Goal: Task Accomplishment & Management: Manage account settings

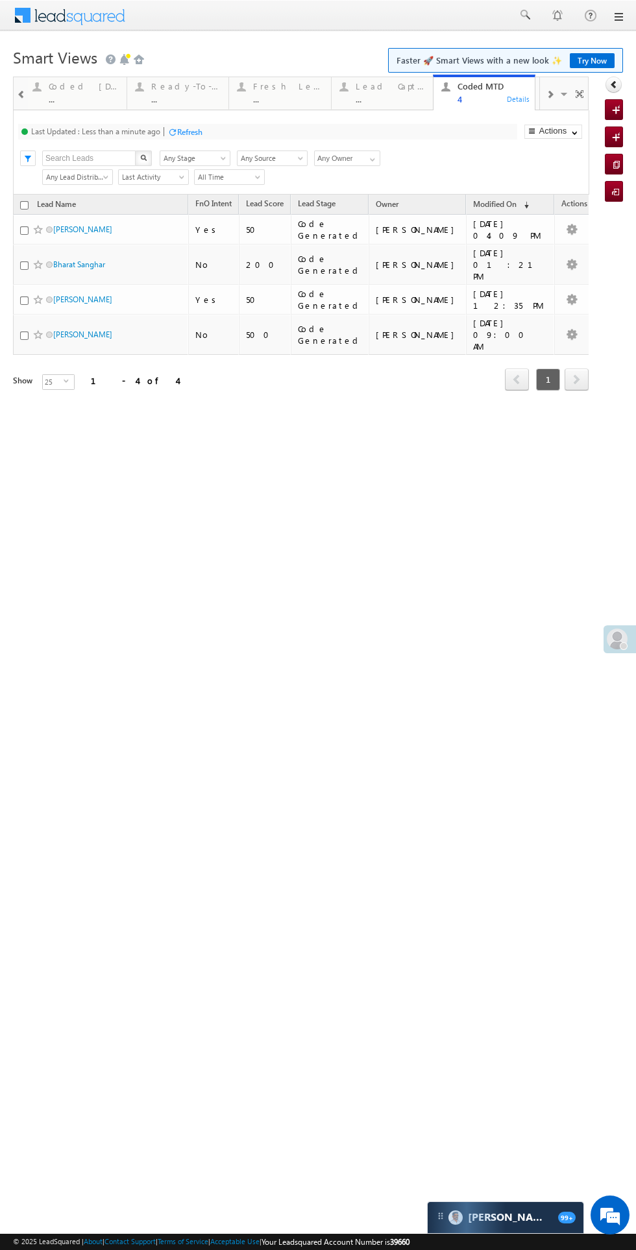
click at [284, 87] on div "Fresh Leads" at bounding box center [288, 86] width 70 height 10
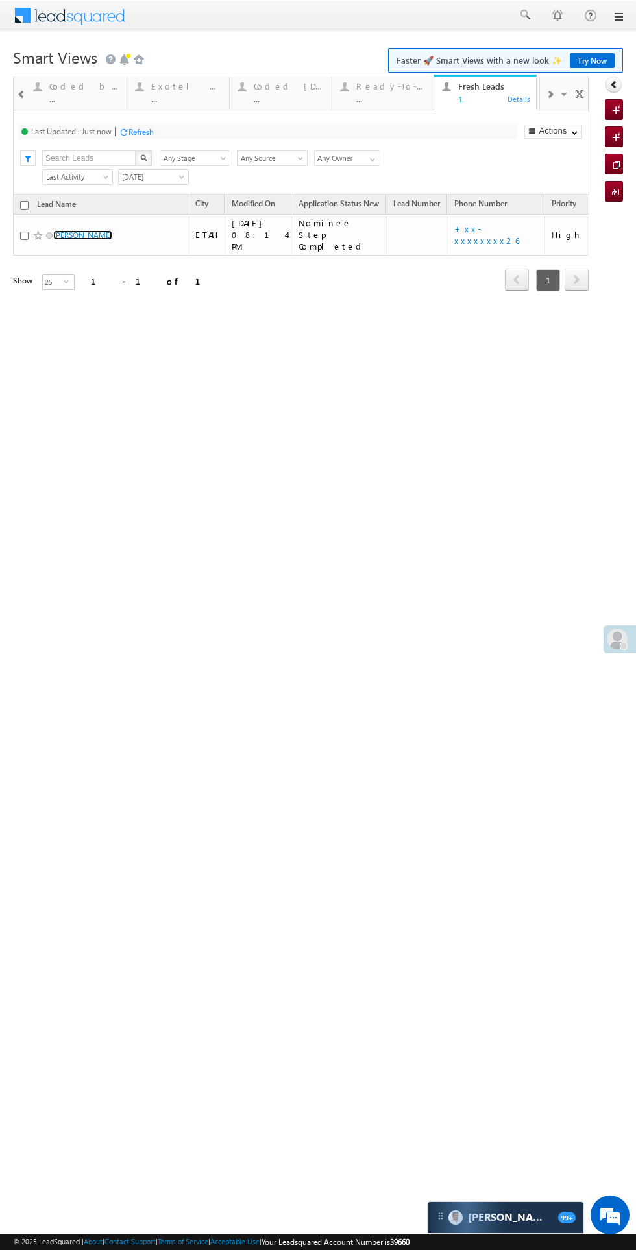
click at [67, 230] on link "[PERSON_NAME]" at bounding box center [82, 235] width 59 height 10
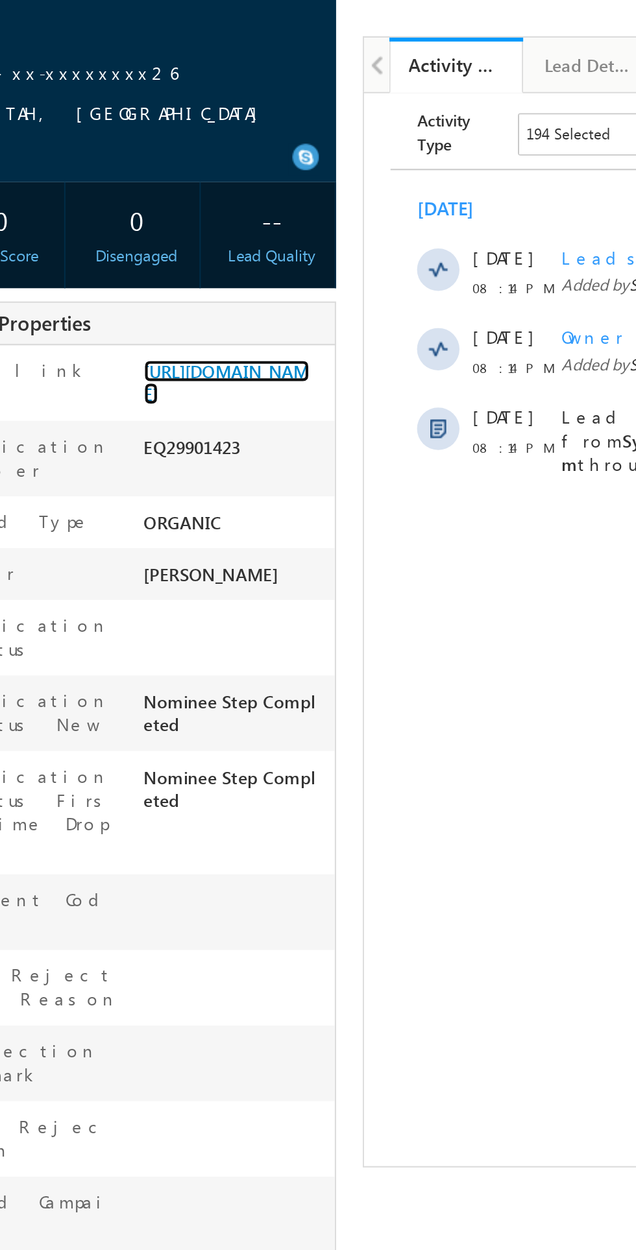
click at [159, 344] on link "[URL][DOMAIN_NAME]" at bounding box center [154, 333] width 81 height 22
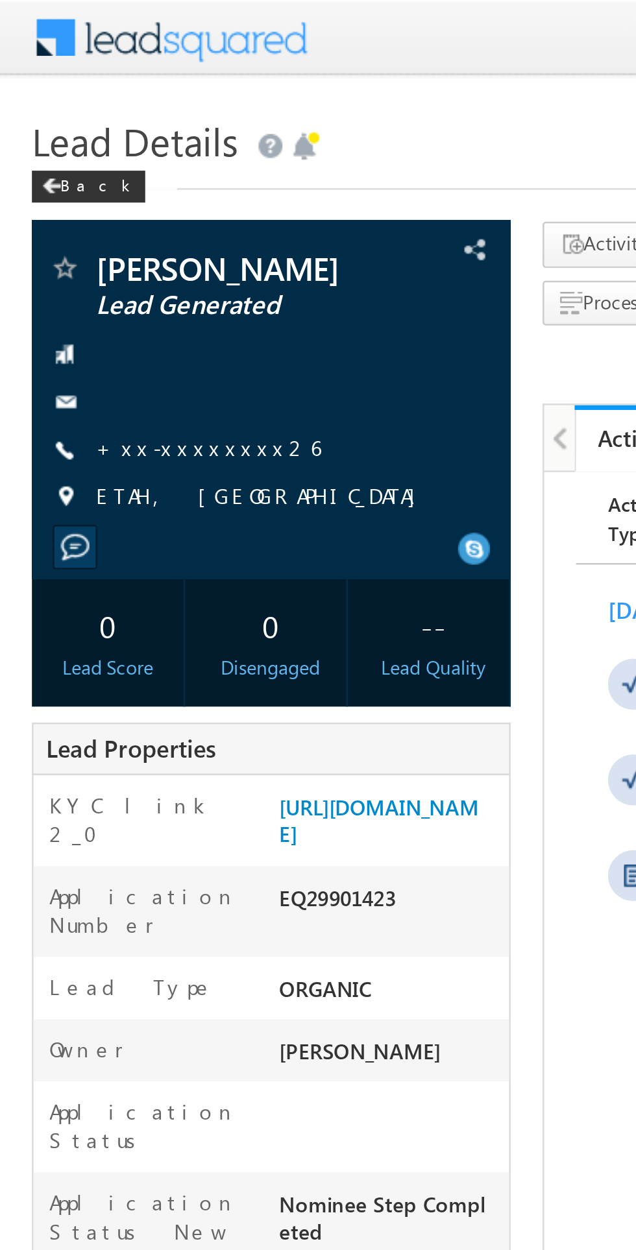
click at [86, 187] on link "+xx-xxxxxxxx26" at bounding box center [84, 181] width 91 height 11
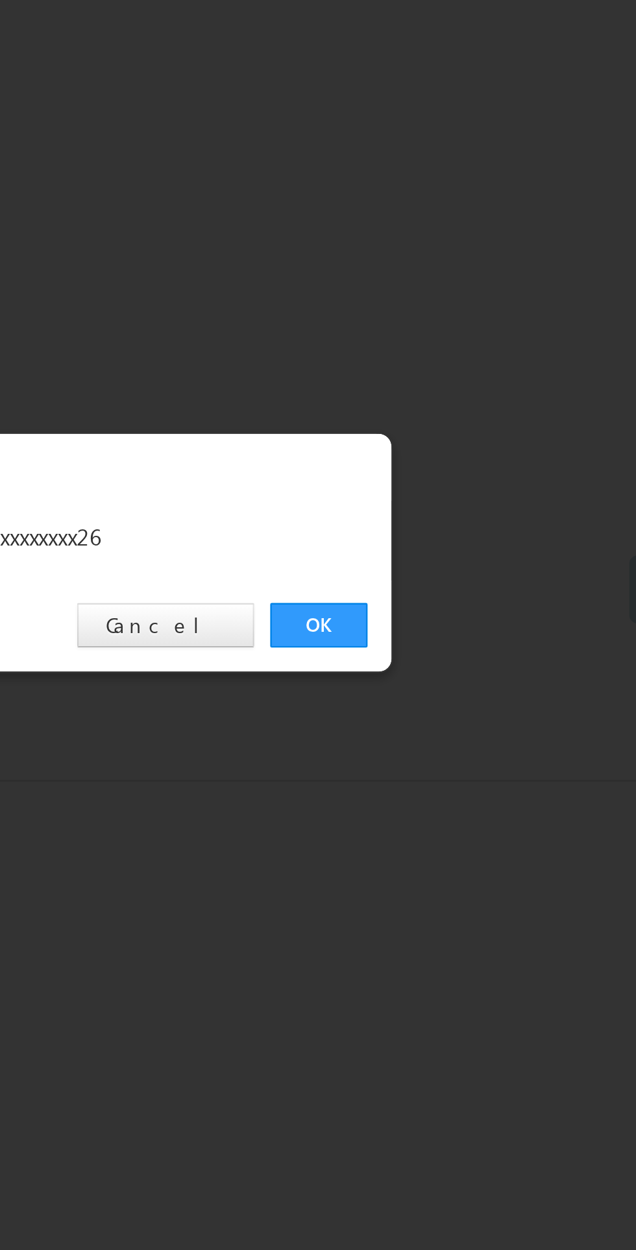
click at [475, 655] on link "OK" at bounding box center [477, 654] width 40 height 18
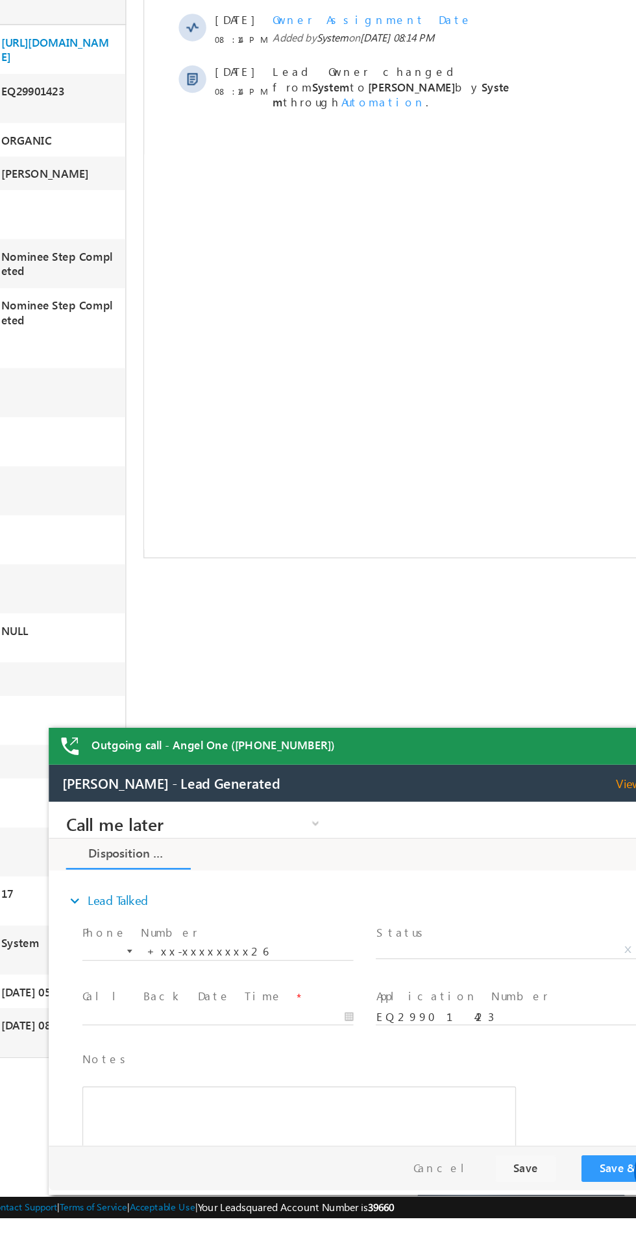
click at [384, 910] on span "X" at bounding box center [398, 913] width 206 height 13
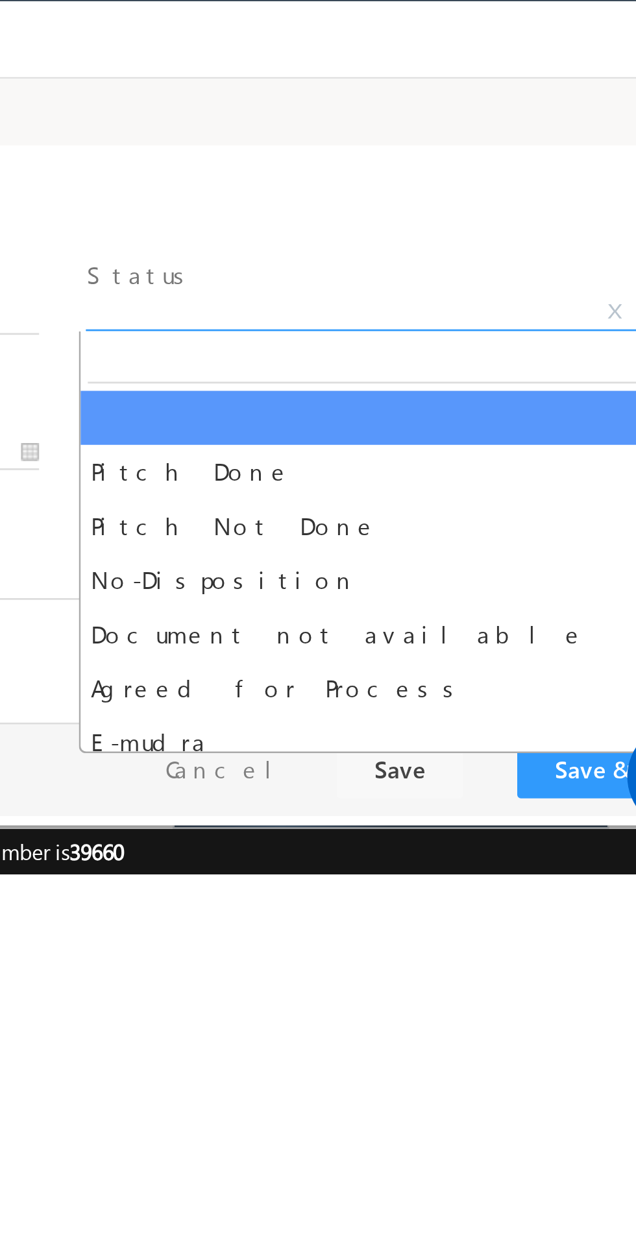
select select "Pitch Not Done"
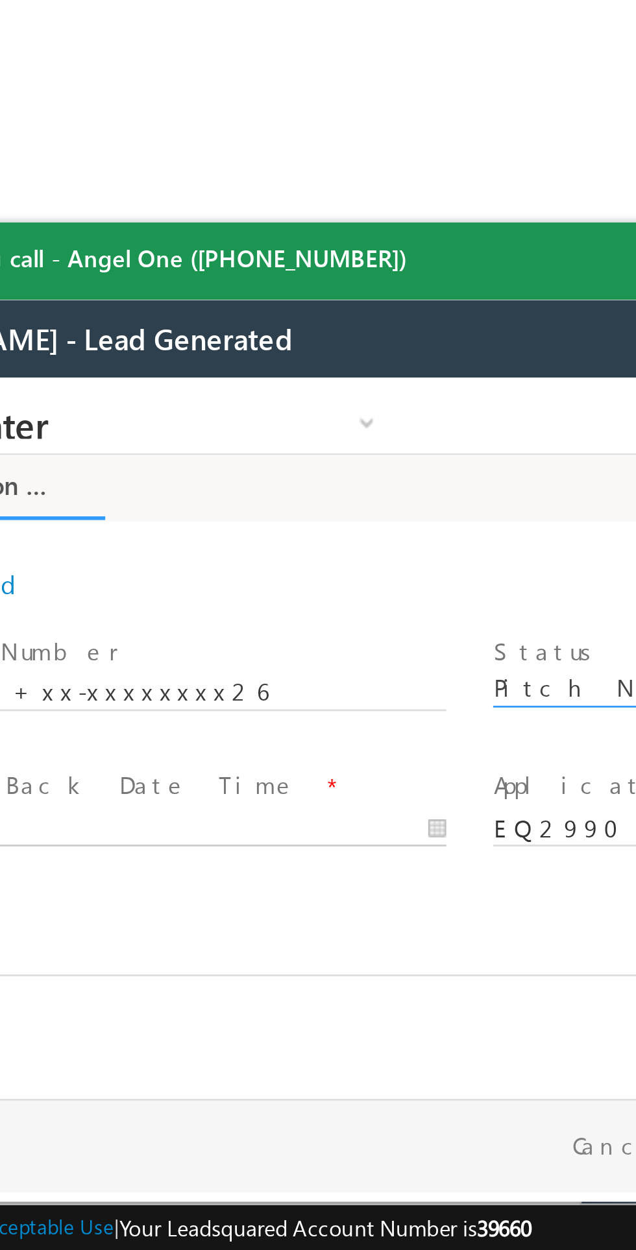
type input "[DATE] 10:07 PM"
